Goal: Check status: Check status

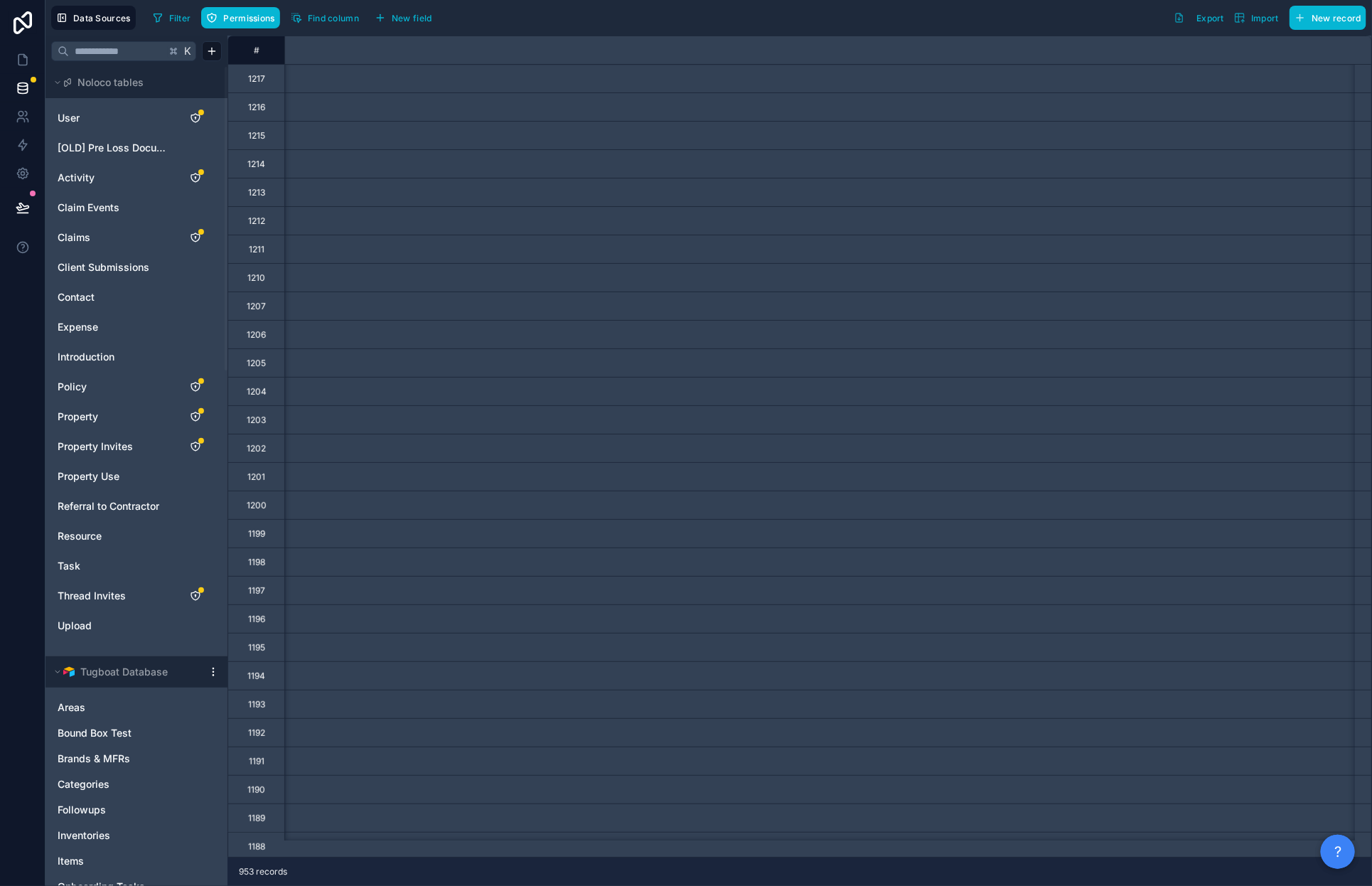
scroll to position [0, 9619]
